Goal: Find specific page/section: Find specific page/section

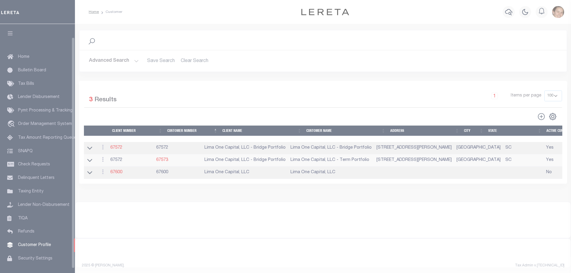
scroll to position [14, 0]
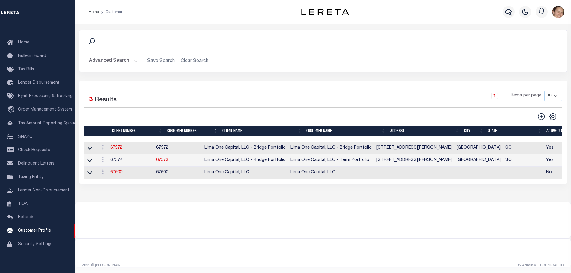
click at [201, 63] on h2 "Advanced Search Save Search Clear Search CustomerSearchGridWrapper_dynamictable…" at bounding box center [323, 61] width 478 height 12
click at [135, 62] on button "Advanced Search" at bounding box center [114, 61] width 50 height 12
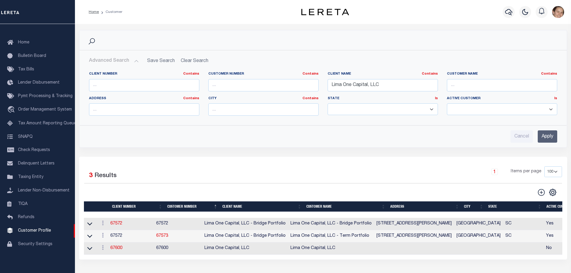
click at [545, 138] on input "Apply" at bounding box center [546, 136] width 19 height 12
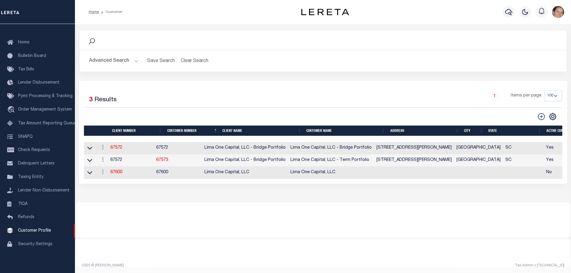
click at [141, 59] on h2 "Advanced Search Save Search Clear Search CustomerSearchGridWrapper_dynamictable…" at bounding box center [323, 61] width 478 height 12
click at [138, 60] on h2 "Advanced Search Save Search Clear Search CustomerSearchGridWrapper_dynamictable…" at bounding box center [323, 61] width 478 height 12
click at [136, 61] on button "Advanced Search" at bounding box center [114, 61] width 50 height 12
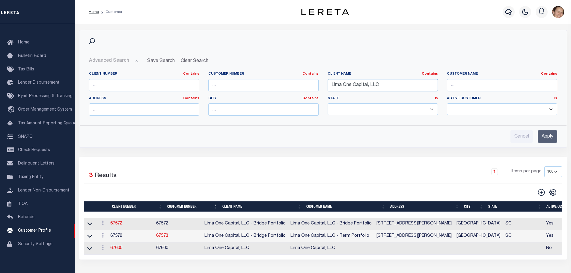
drag, startPoint x: 385, startPoint y: 84, endPoint x: 281, endPoint y: 80, distance: 103.7
click at [281, 80] on div "Client Number Contains Contains Is Customer Number Contains Contains Is Contains" at bounding box center [322, 96] width 477 height 49
click at [551, 138] on input "Apply" at bounding box center [546, 136] width 19 height 12
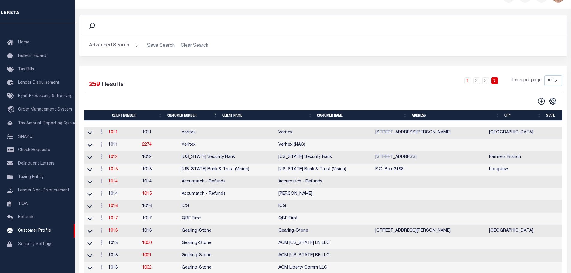
scroll to position [0, 0]
